Goal: Complete application form: Complete application form

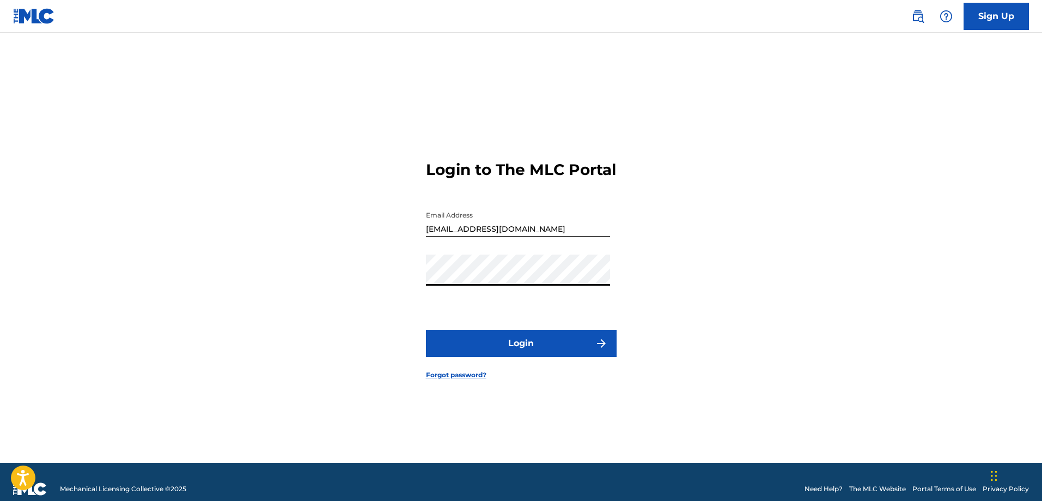
click at [527, 236] on input "[EMAIL_ADDRESS][DOMAIN_NAME]" at bounding box center [518, 220] width 184 height 31
drag, startPoint x: 538, startPoint y: 233, endPoint x: 531, endPoint y: 237, distance: 8.2
click at [538, 233] on input "[EMAIL_ADDRESS][DOMAIN_NAME]" at bounding box center [518, 220] width 184 height 31
type input "[EMAIL_ADDRESS][DOMAIN_NAME]"
click at [369, 273] on div "Login to The MLC Portal Email Address [EMAIL_ADDRESS][DOMAIN_NAME] Password Log…" at bounding box center [521, 261] width 762 height 402
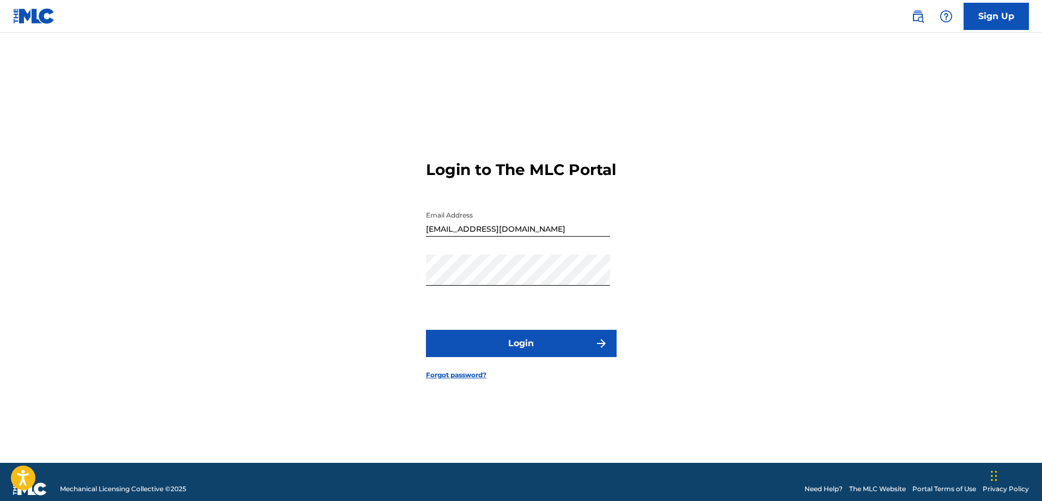
drag, startPoint x: 366, startPoint y: 272, endPoint x: 410, endPoint y: 322, distance: 66.4
click at [366, 272] on div "Login to The MLC Portal Email Address [EMAIL_ADDRESS][DOMAIN_NAME] Password Log…" at bounding box center [521, 261] width 762 height 402
click at [469, 357] on button "Login" at bounding box center [521, 343] width 191 height 27
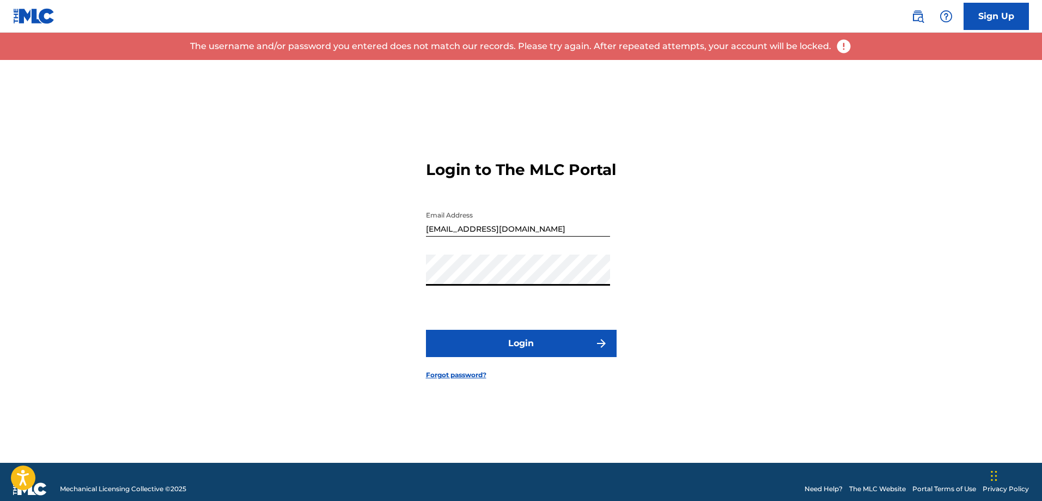
click at [255, 272] on div "Login to The MLC Portal Email Address [EMAIL_ADDRESS][DOMAIN_NAME] Password Log…" at bounding box center [521, 261] width 762 height 402
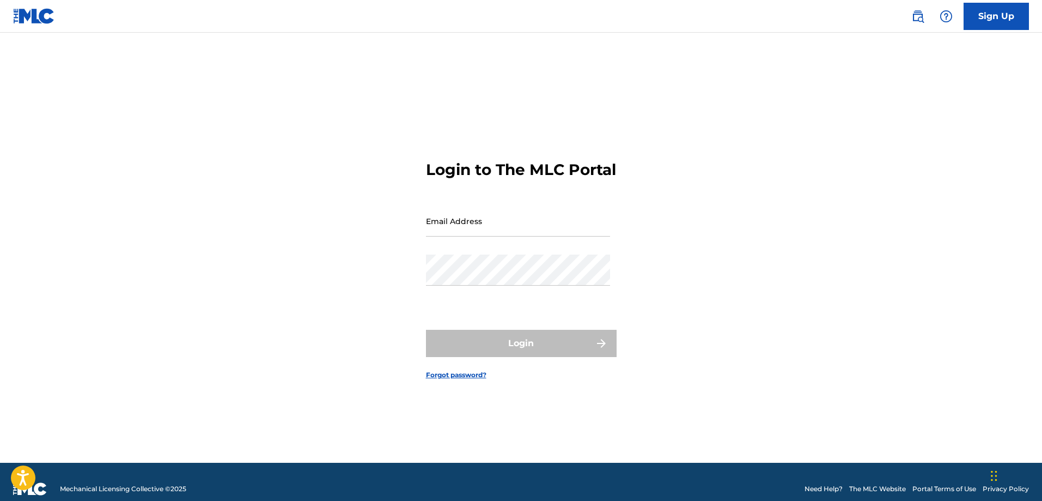
click at [461, 230] on input "Email Address" at bounding box center [518, 220] width 184 height 31
type input "[EMAIL_ADDRESS][DOMAIN_NAME]"
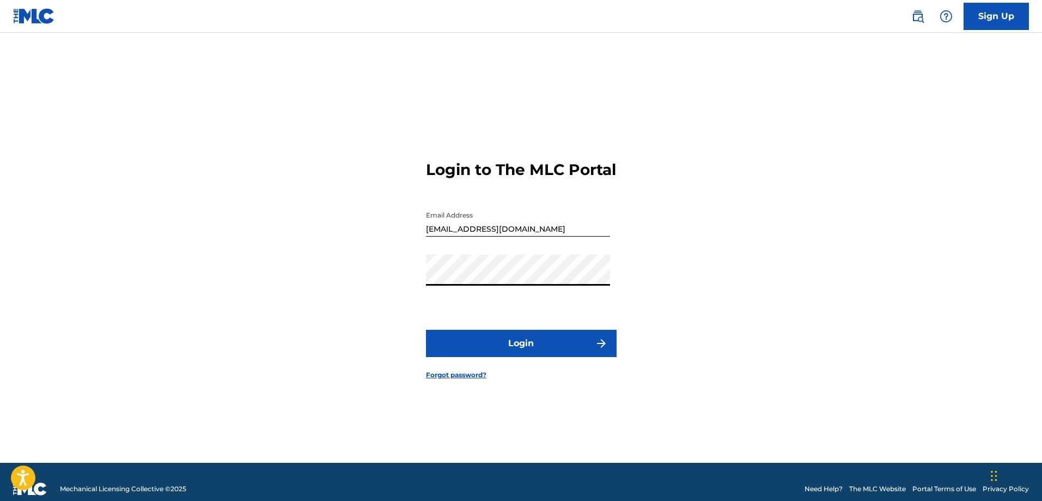
click at [389, 331] on div "Login to The MLC Portal Email Address [EMAIL_ADDRESS][DOMAIN_NAME] Password Log…" at bounding box center [521, 261] width 762 height 402
click at [451, 355] on button "Login" at bounding box center [521, 343] width 191 height 27
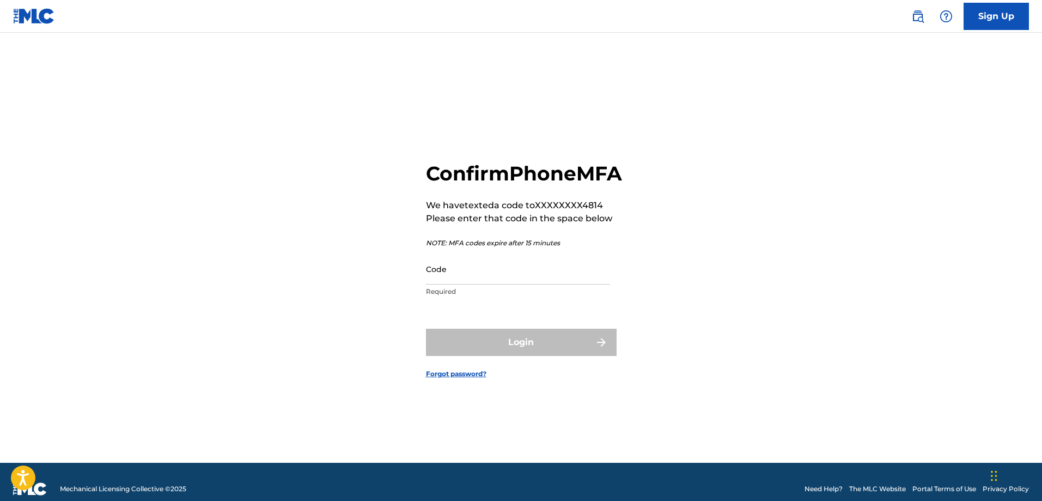
click at [475, 284] on input "Code" at bounding box center [518, 268] width 184 height 31
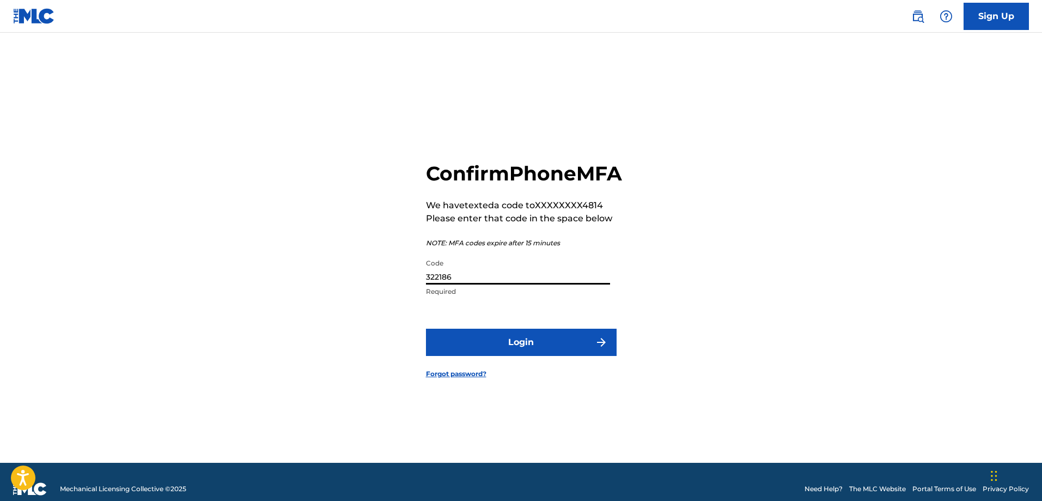
type input "322186"
click at [519, 356] on button "Login" at bounding box center [521, 341] width 191 height 27
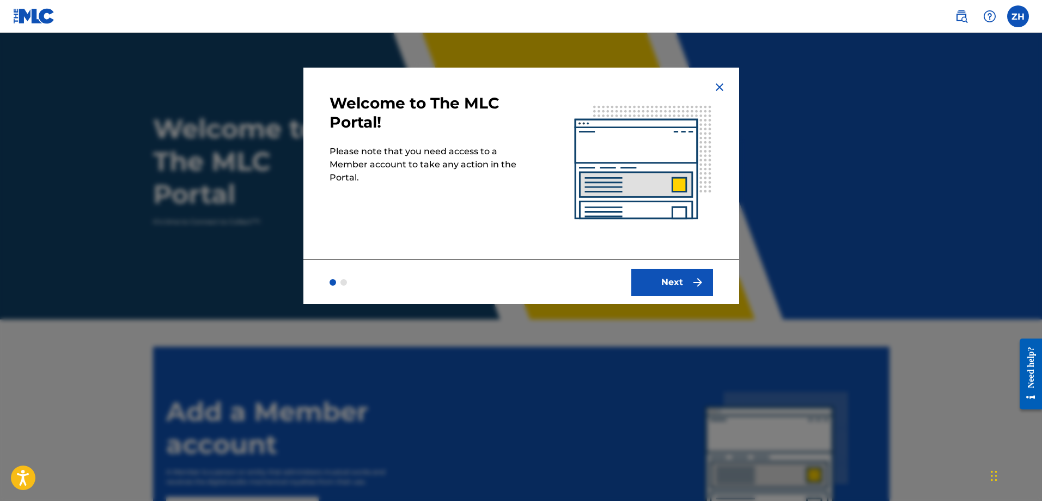
click at [665, 279] on button "Next" at bounding box center [672, 282] width 82 height 27
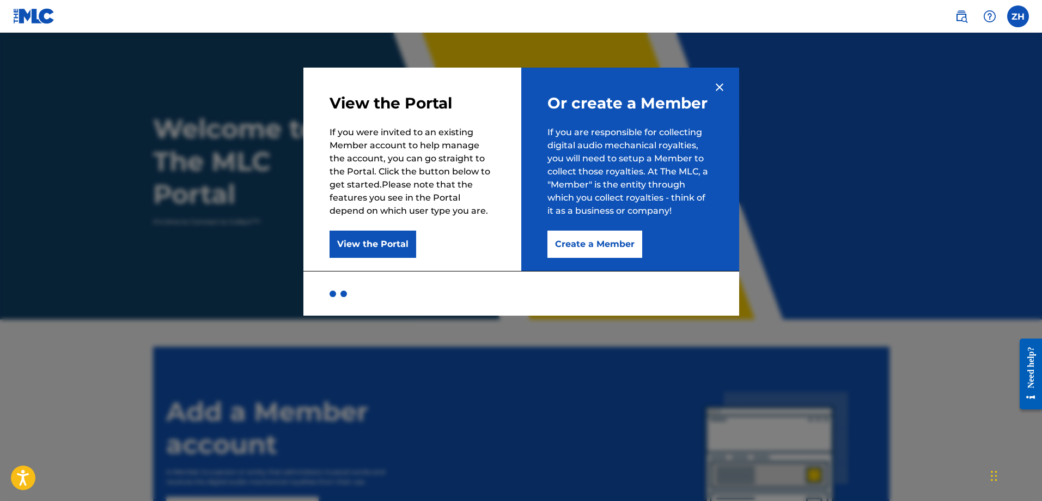
click at [579, 247] on button "Create a Member" at bounding box center [594, 243] width 95 height 27
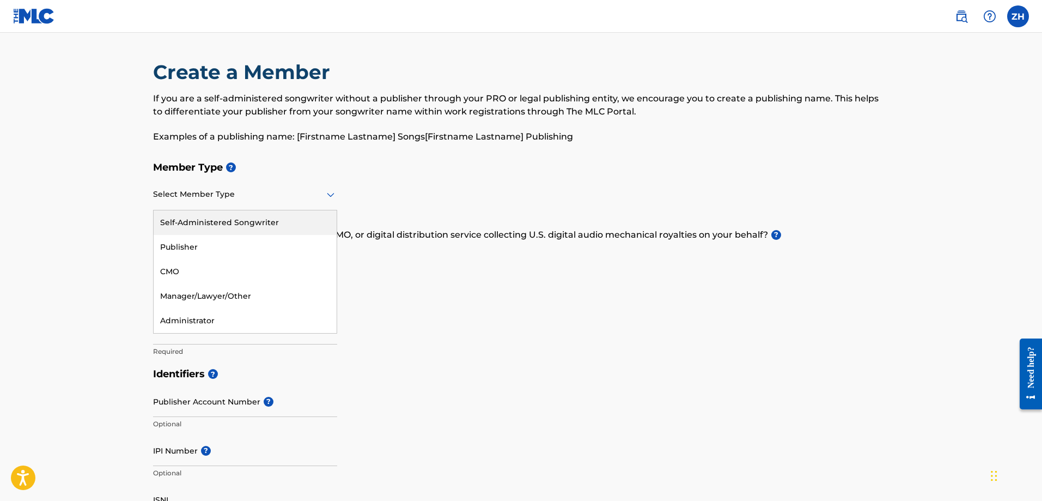
click at [213, 203] on div "Select Member Type" at bounding box center [245, 194] width 184 height 31
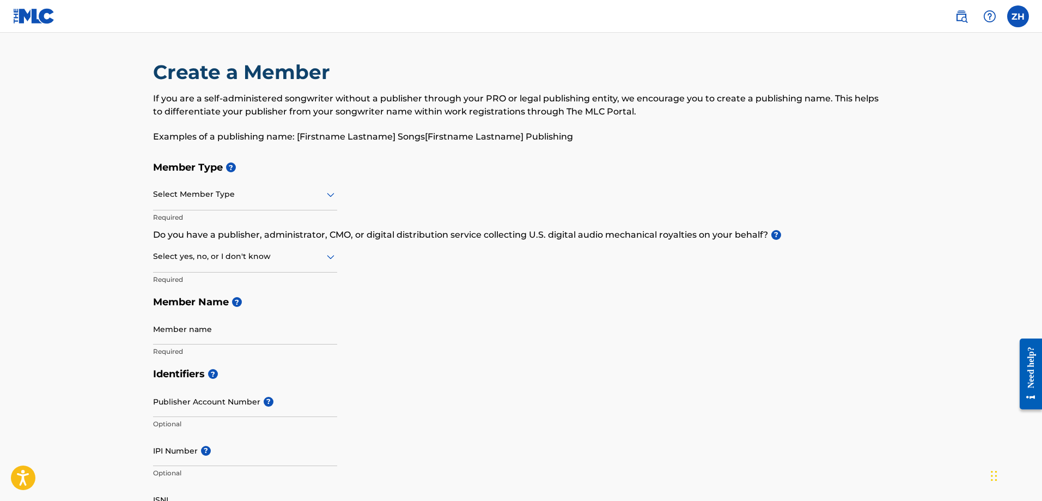
click at [419, 208] on div "Member Type ? Select Member Type Required Do you have a publisher, administrato…" at bounding box center [521, 259] width 736 height 206
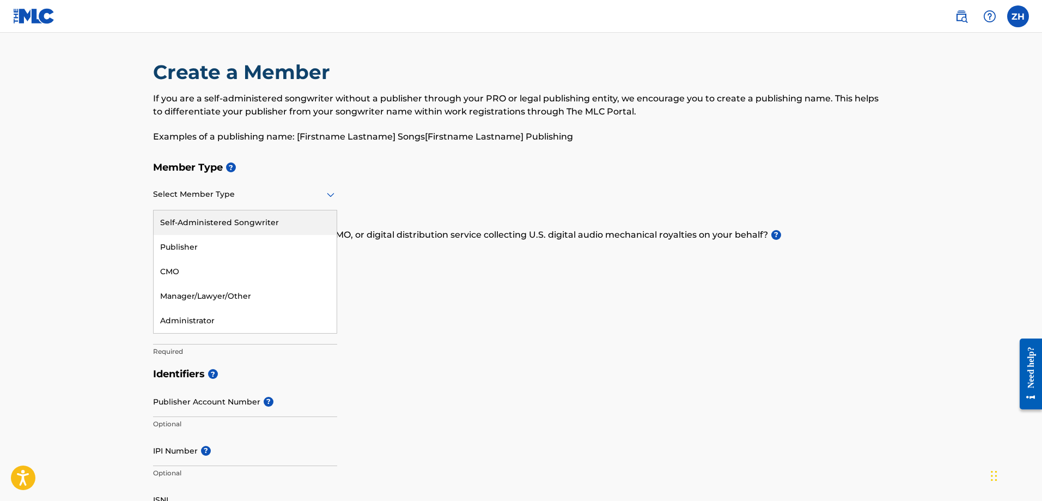
click at [296, 190] on div at bounding box center [245, 194] width 184 height 14
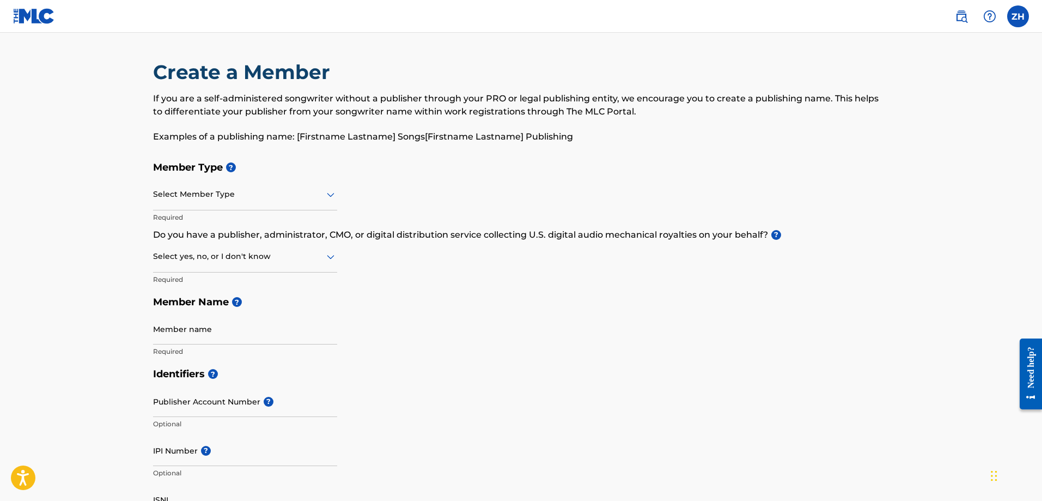
click at [456, 208] on div "Member Type ? Select Member Type Required Do you have a publisher, administrato…" at bounding box center [521, 259] width 736 height 206
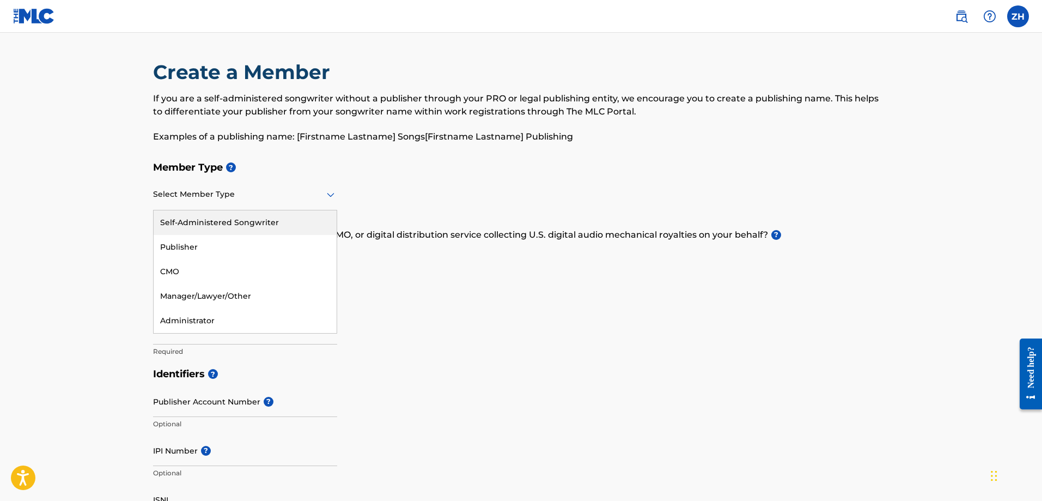
click at [222, 208] on div "Select Member Type" at bounding box center [245, 194] width 184 height 31
click at [205, 218] on div "Self-Administered Songwriter" at bounding box center [245, 222] width 183 height 25
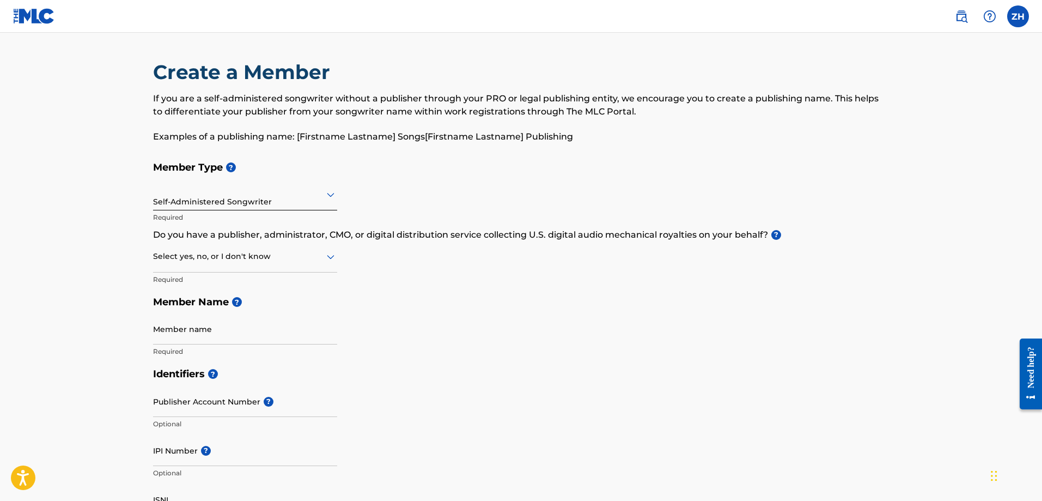
click at [264, 261] on div at bounding box center [245, 256] width 184 height 14
click at [265, 260] on div at bounding box center [245, 256] width 184 height 14
click at [227, 260] on div at bounding box center [245, 256] width 184 height 14
click at [196, 333] on div "I don't know" at bounding box center [245, 333] width 183 height 25
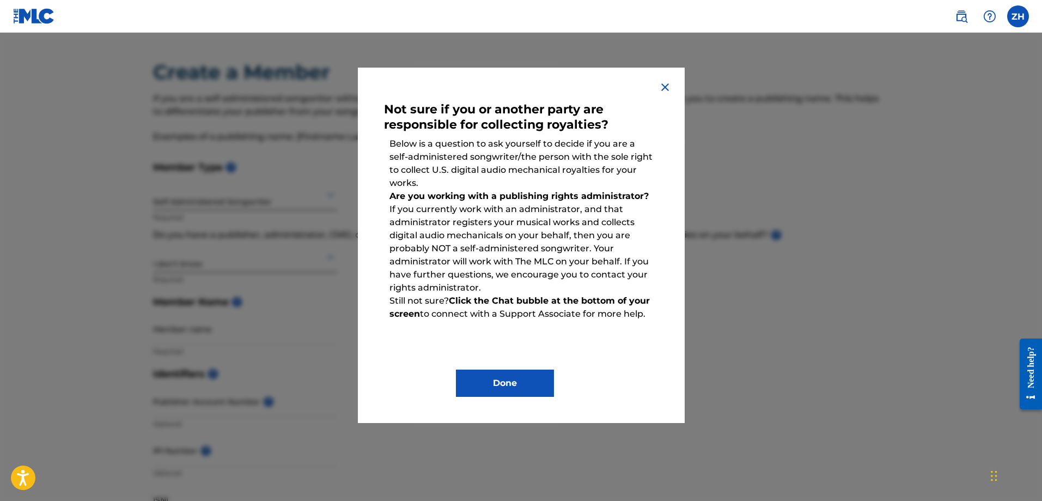
click at [488, 381] on button "Done" at bounding box center [505, 382] width 98 height 27
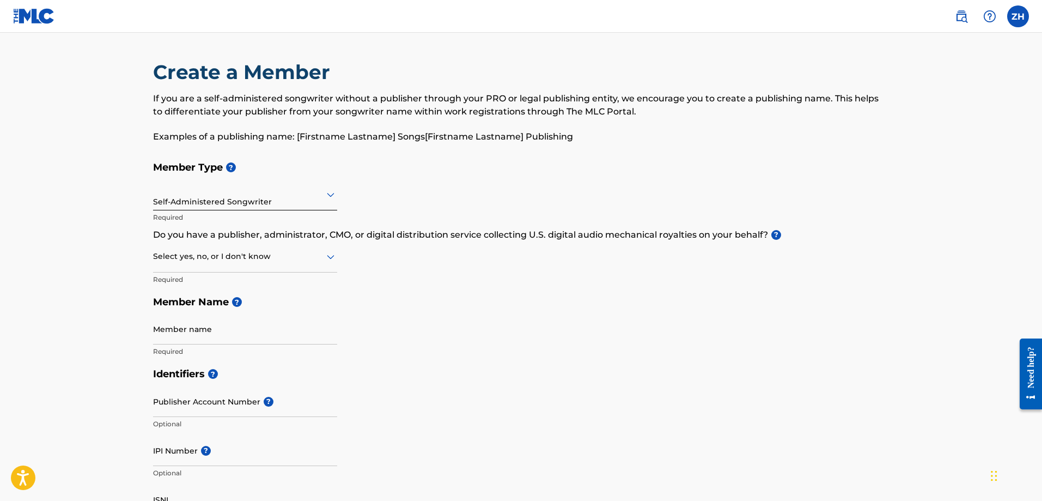
click at [220, 258] on div at bounding box center [245, 256] width 184 height 14
click at [196, 311] on div "No" at bounding box center [245, 309] width 183 height 25
click at [331, 261] on icon at bounding box center [330, 256] width 13 height 13
click at [455, 270] on div "Member Type ? Self-Administered Songwriter Required Do you have a publisher, ad…" at bounding box center [521, 259] width 736 height 206
click at [200, 337] on input "Member name" at bounding box center [245, 328] width 184 height 31
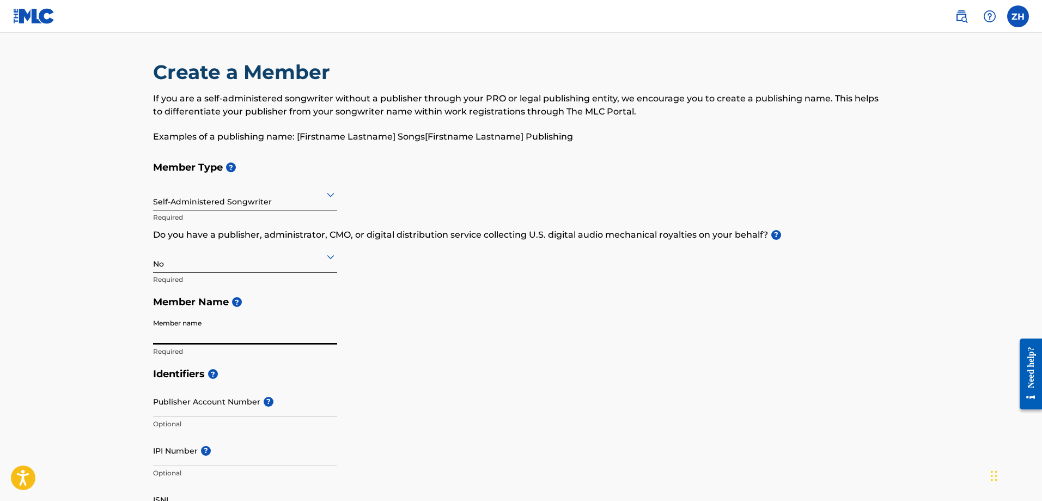
click at [375, 330] on div "Member Type ? Self-Administered Songwriter Required Do you have a publisher, ad…" at bounding box center [521, 259] width 736 height 206
click at [245, 331] on input "Member name" at bounding box center [245, 328] width 184 height 31
type input "Zachary Ryan Hamilton"
type input "29 Eastholm Avenue"
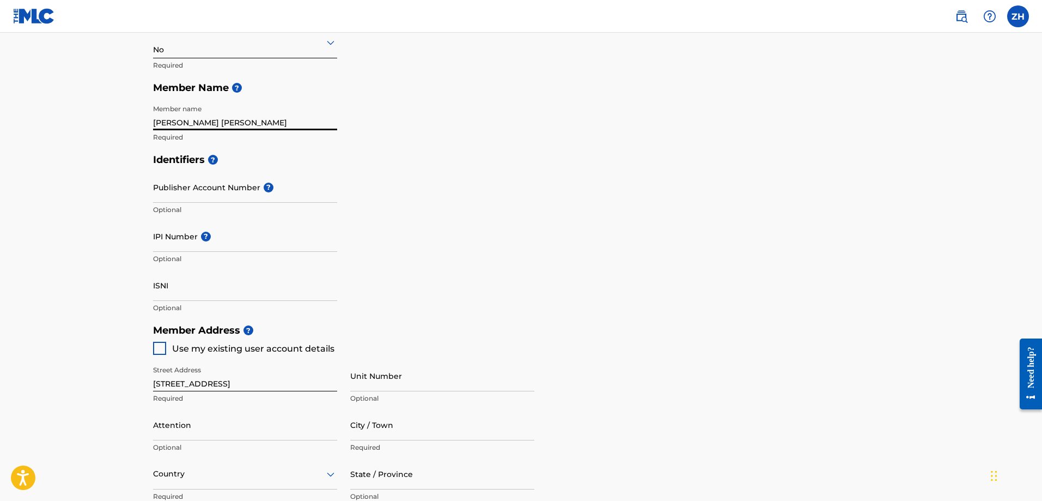
scroll to position [218, 0]
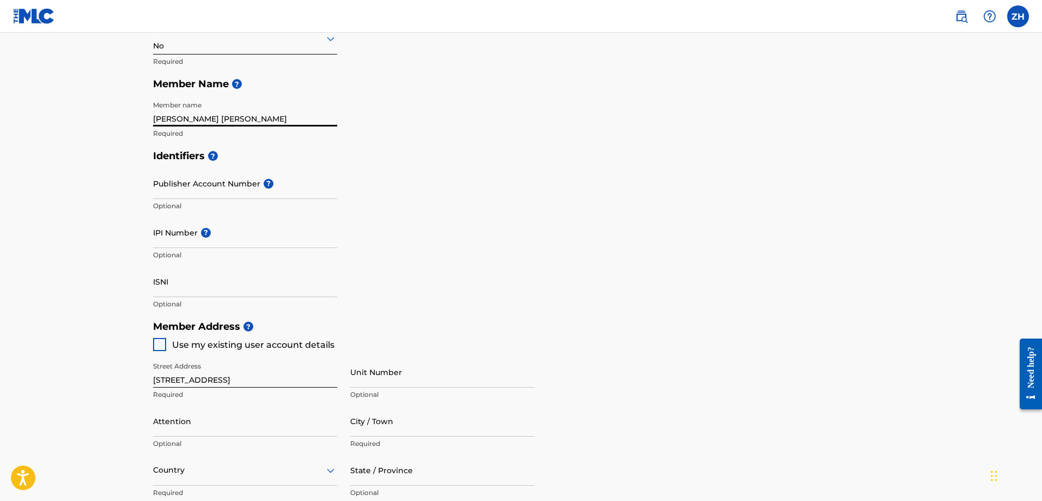
click at [180, 191] on input "Publisher Account Number ?" at bounding box center [245, 183] width 184 height 31
click at [167, 237] on input "IPI Number ?" at bounding box center [245, 232] width 184 height 31
paste input "repertoire.bmi.com"
type input "repertoire.bmi.com"
drag, startPoint x: 231, startPoint y: 236, endPoint x: 140, endPoint y: 241, distance: 91.1
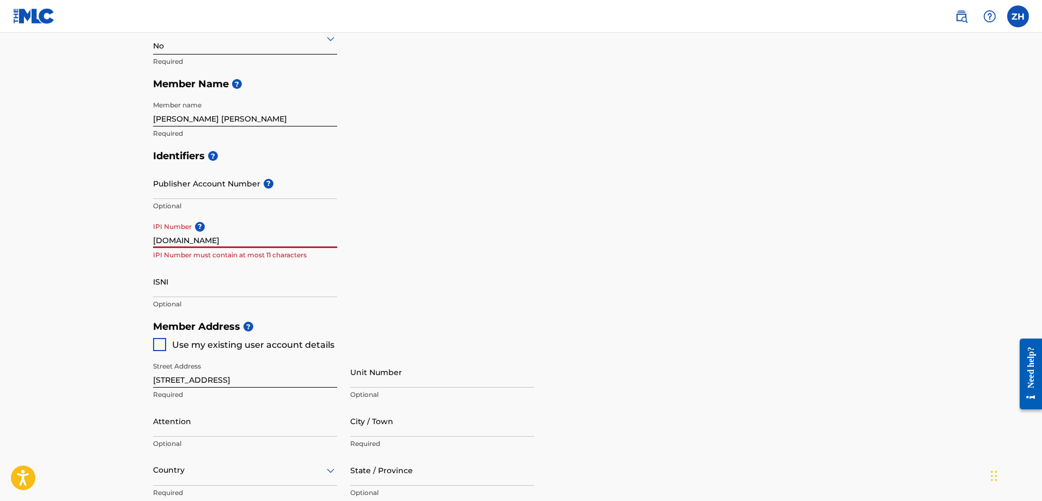
click at [140, 241] on div "Create a Member If you are a self-administered songwriter without a publisher t…" at bounding box center [521, 276] width 762 height 869
drag, startPoint x: 197, startPoint y: 233, endPoint x: 157, endPoint y: 241, distance: 40.7
paste input "01122431023"
type input "01122431023"
click at [184, 286] on input "ISNI" at bounding box center [245, 281] width 184 height 31
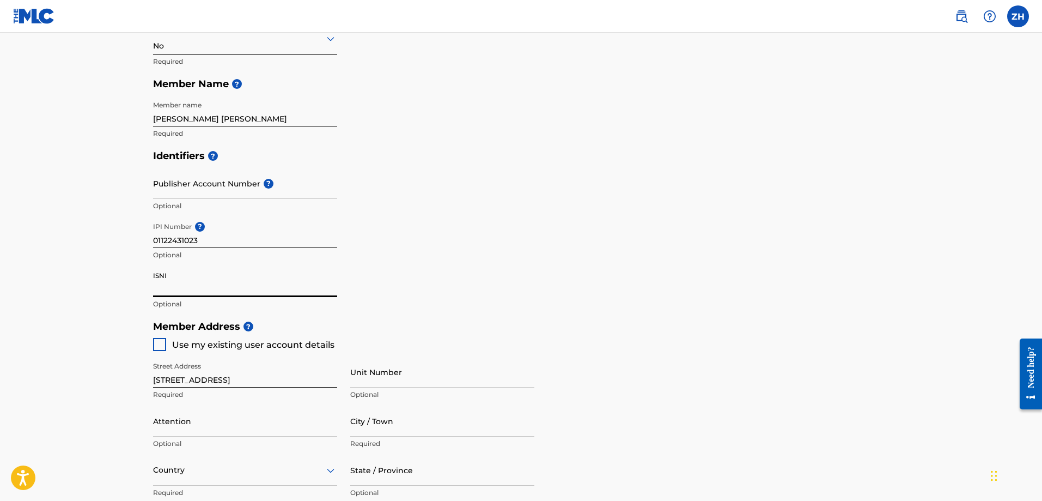
click at [162, 276] on input "ISNI" at bounding box center [245, 281] width 184 height 31
click at [469, 305] on div "Identifiers ? Publisher Account Number ? Optional IPI Number ? 01122431023 Opti…" at bounding box center [521, 229] width 736 height 170
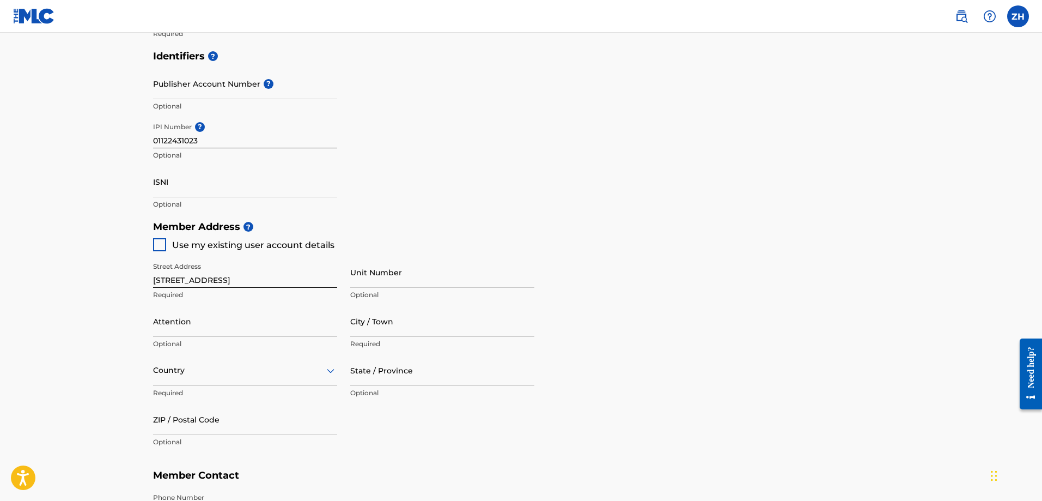
scroll to position [327, 0]
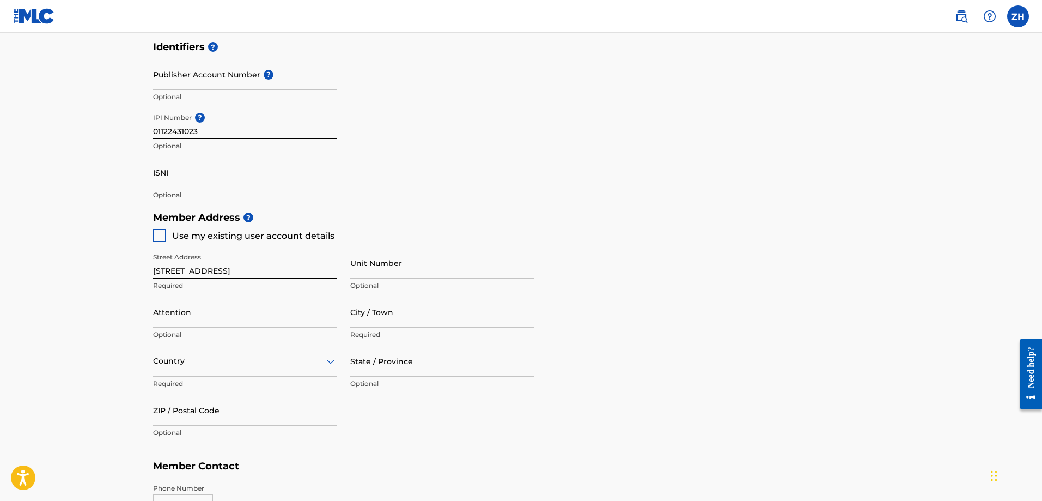
click at [162, 238] on div at bounding box center [159, 235] width 13 height 13
type input "Akron"
type input "44312"
type input "330"
type input "8024814"
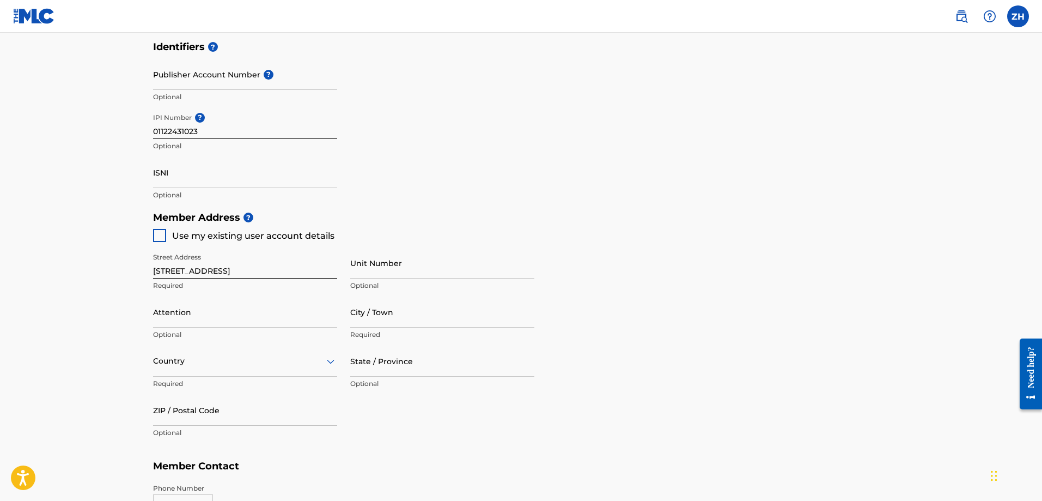
type input "[EMAIL_ADDRESS][DOMAIN_NAME]"
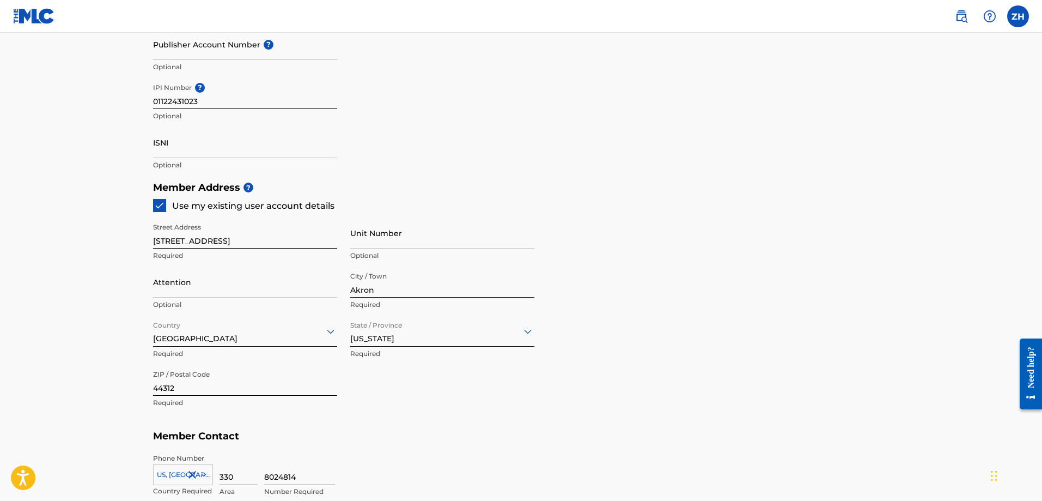
scroll to position [272, 0]
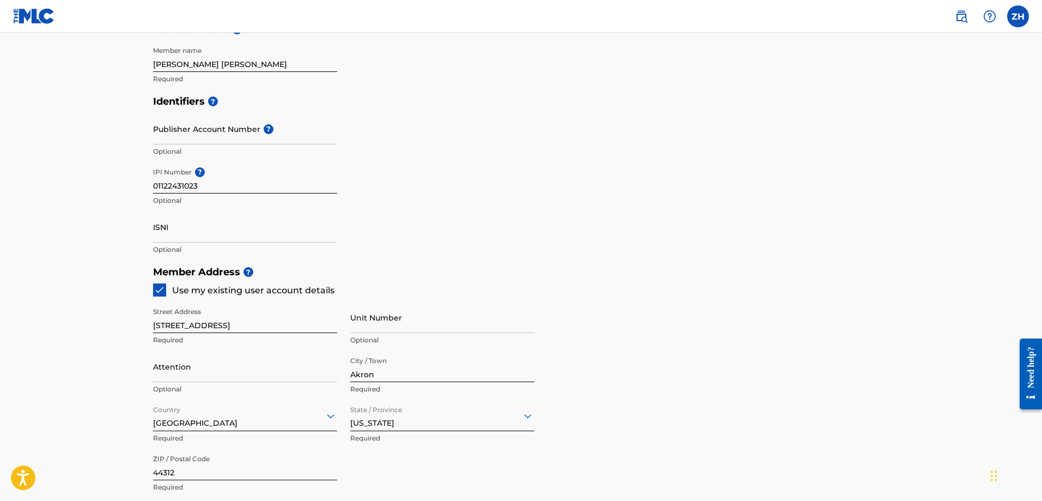
click at [510, 178] on div "Identifiers ? Publisher Account Number ? Optional IPI Number ? 01122431023 Opti…" at bounding box center [521, 175] width 736 height 170
click at [230, 138] on input "Publisher Account Number ?" at bounding box center [245, 128] width 184 height 31
click at [374, 212] on div "Identifiers ? Publisher Account Number ? Optional IPI Number ? 01122431023 Opti…" at bounding box center [521, 175] width 736 height 170
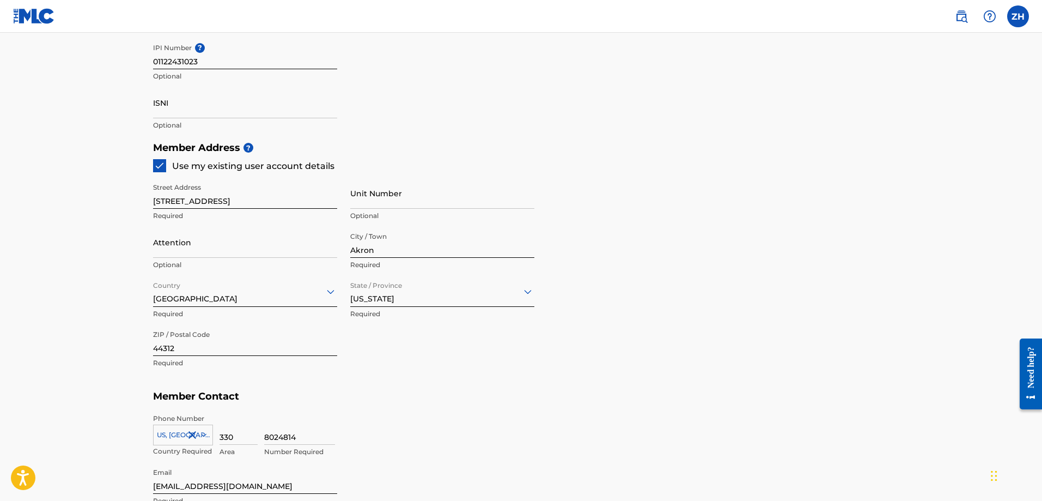
scroll to position [563, 0]
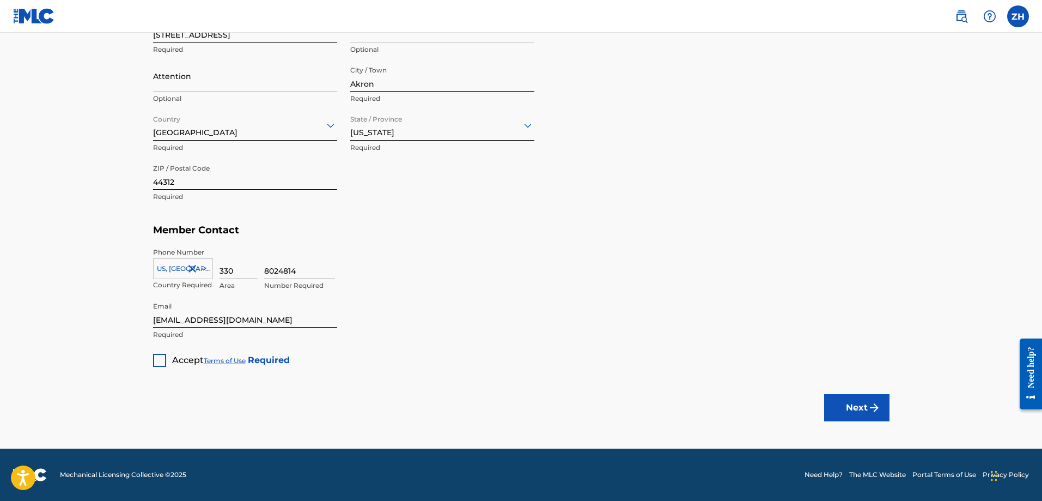
click at [162, 362] on div at bounding box center [159, 359] width 13 height 13
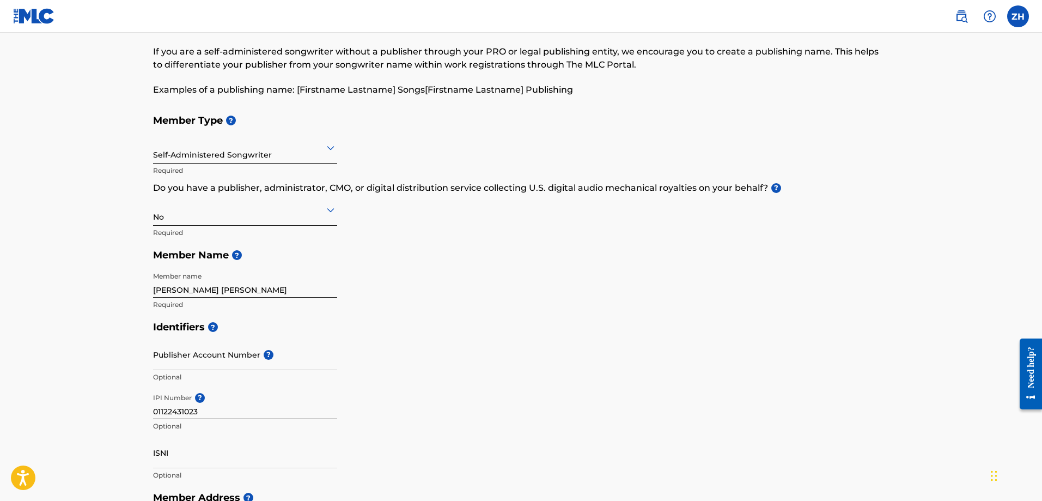
scroll to position [0, 0]
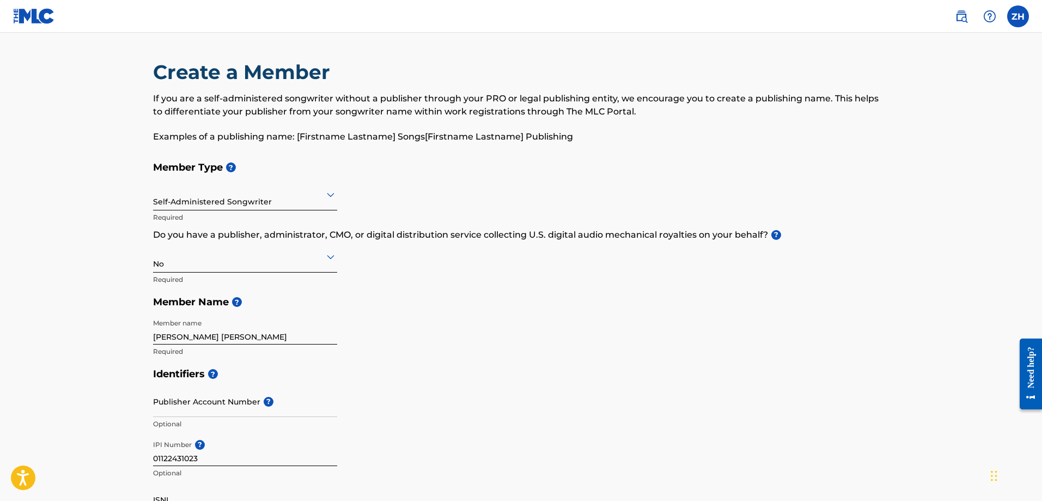
click at [271, 258] on div at bounding box center [245, 256] width 184 height 14
click at [186, 286] on div "Yes" at bounding box center [245, 284] width 183 height 25
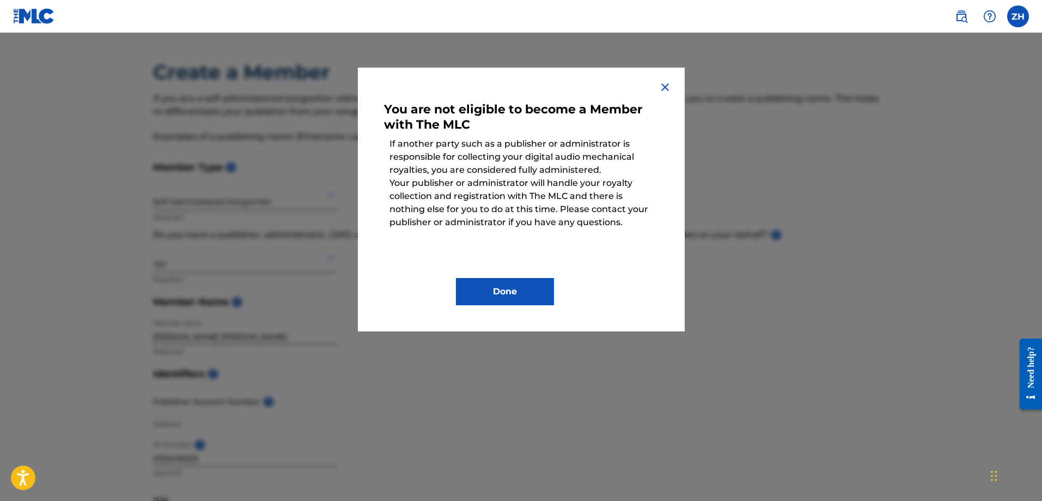
click at [481, 295] on button "Done" at bounding box center [505, 291] width 98 height 27
